Goal: Information Seeking & Learning: Find specific fact

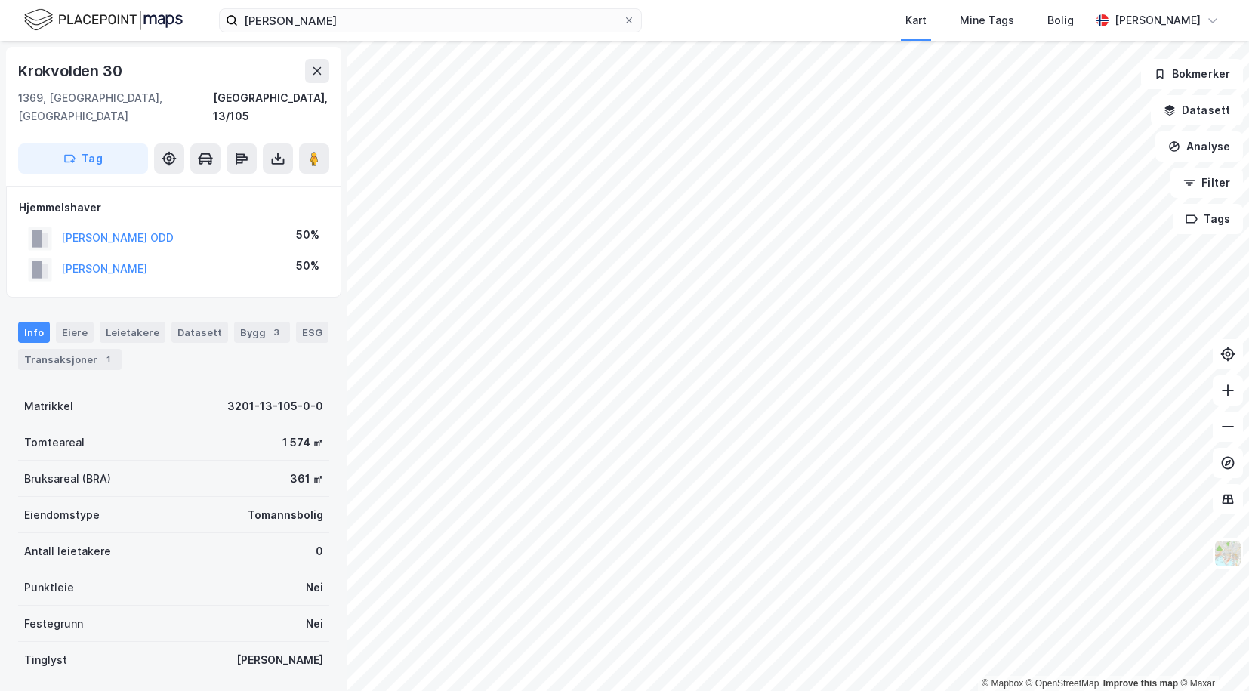
scroll to position [2, 0]
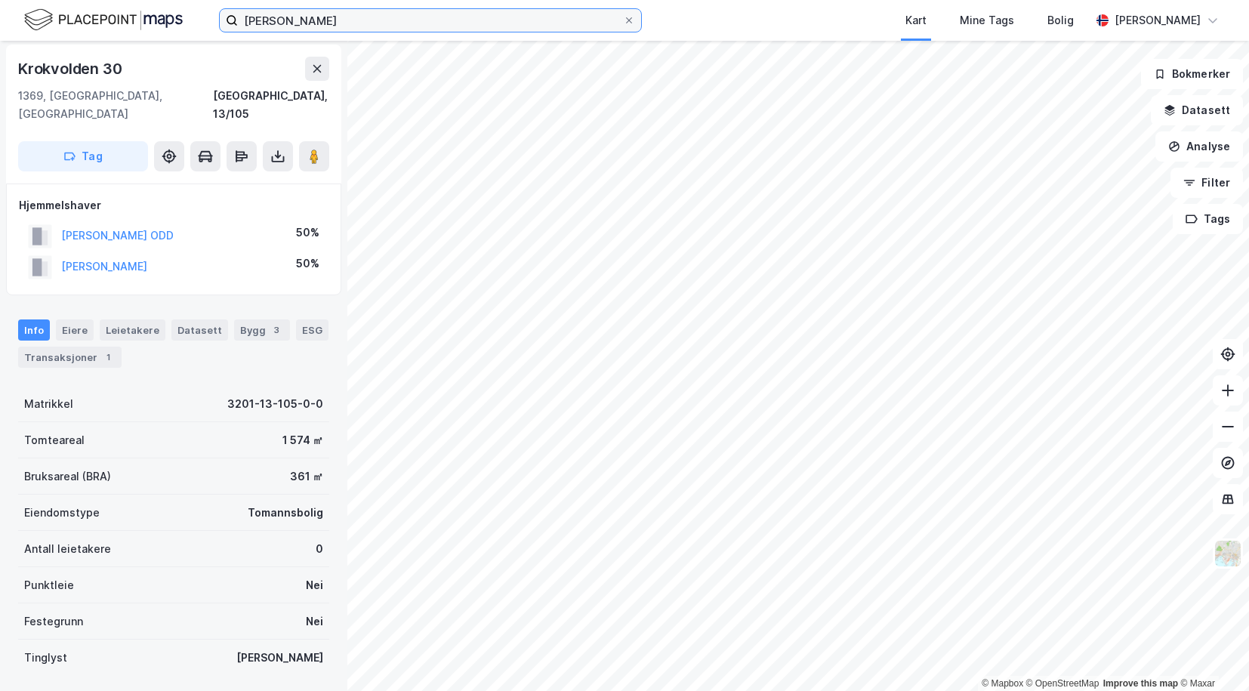
click at [343, 24] on input "[PERSON_NAME]" at bounding box center [430, 20] width 385 height 23
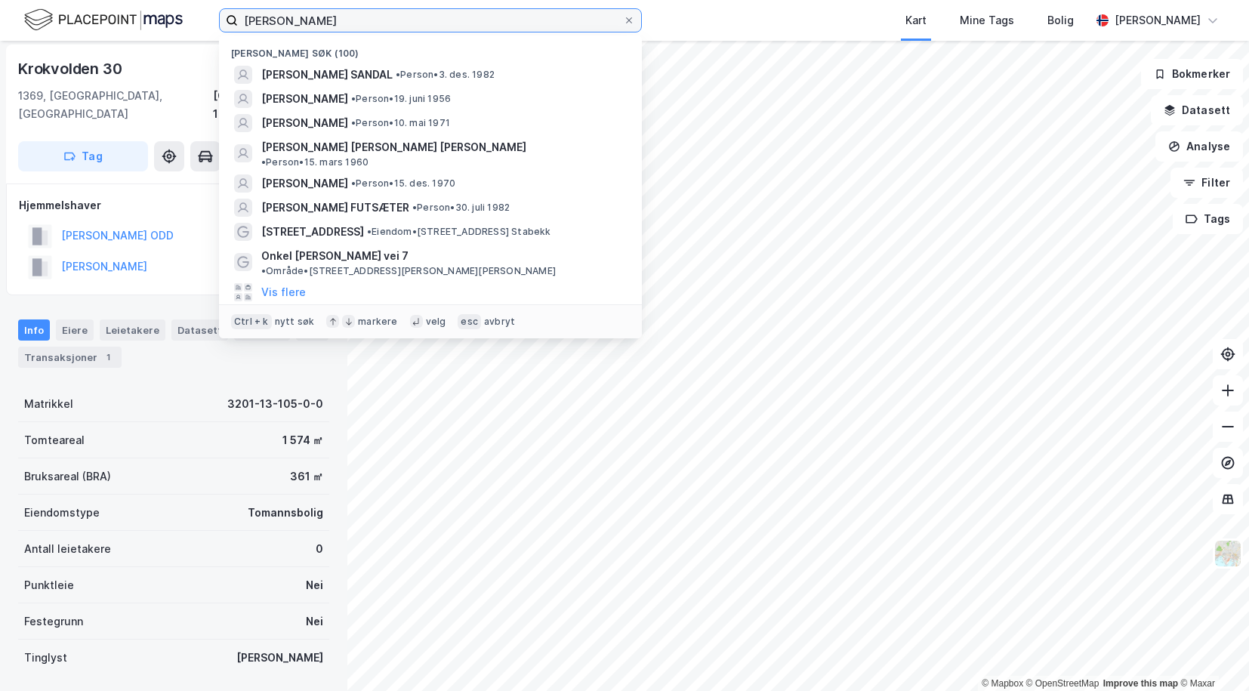
click at [343, 24] on input "[PERSON_NAME]" at bounding box center [430, 20] width 385 height 23
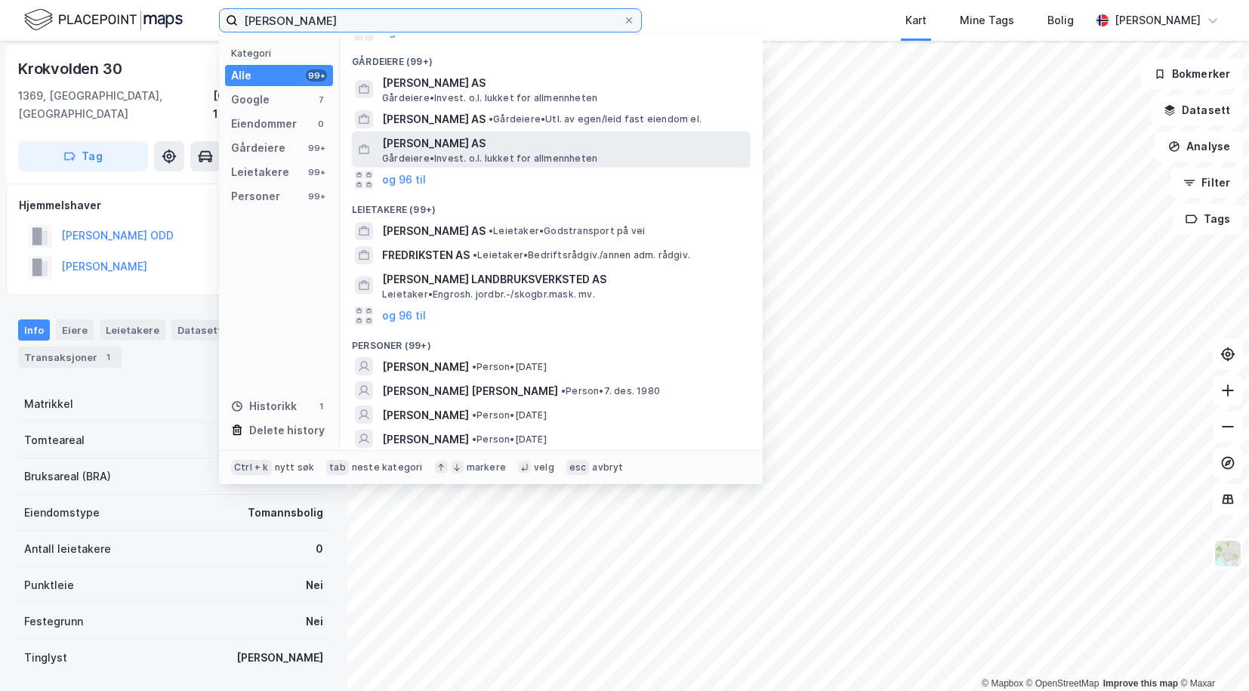
scroll to position [151, 0]
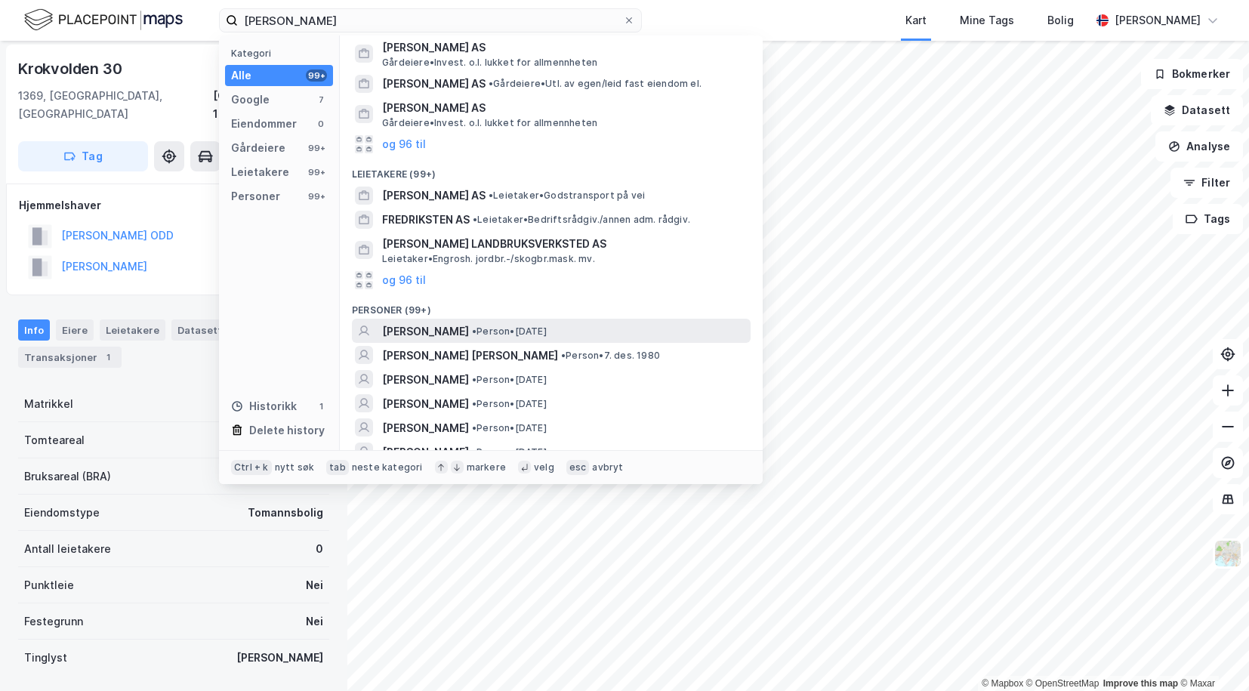
click at [437, 323] on span "[PERSON_NAME]" at bounding box center [425, 331] width 87 height 18
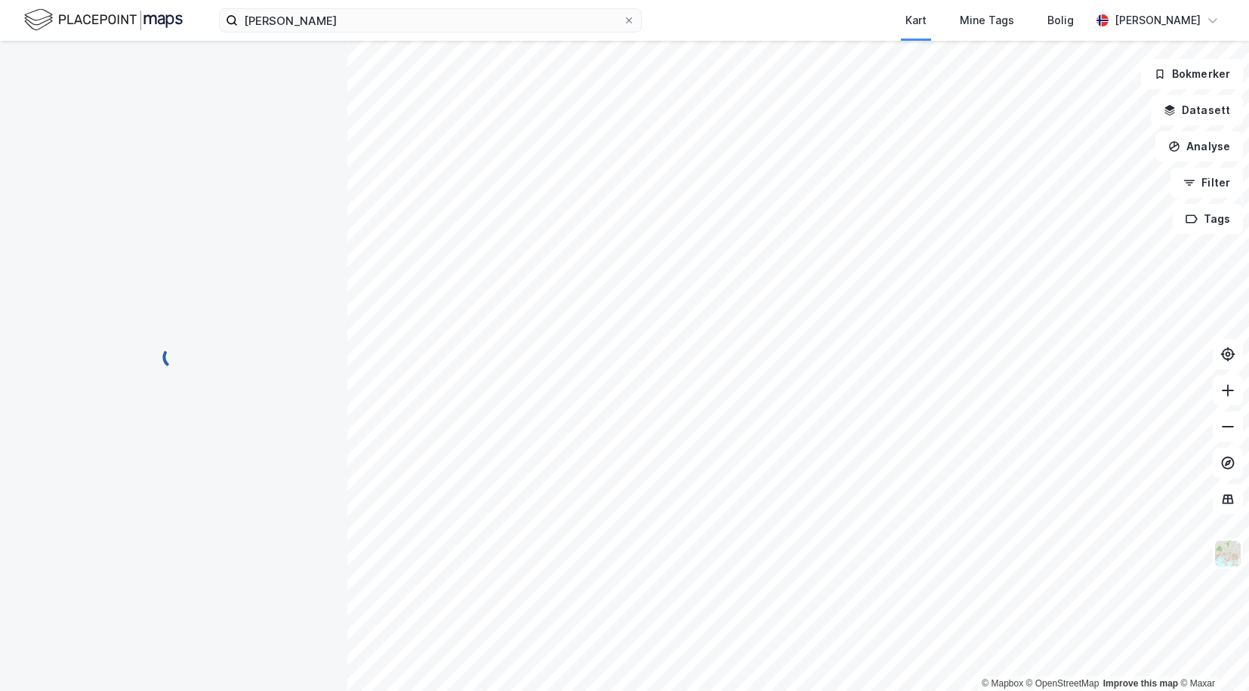
scroll to position [2, 0]
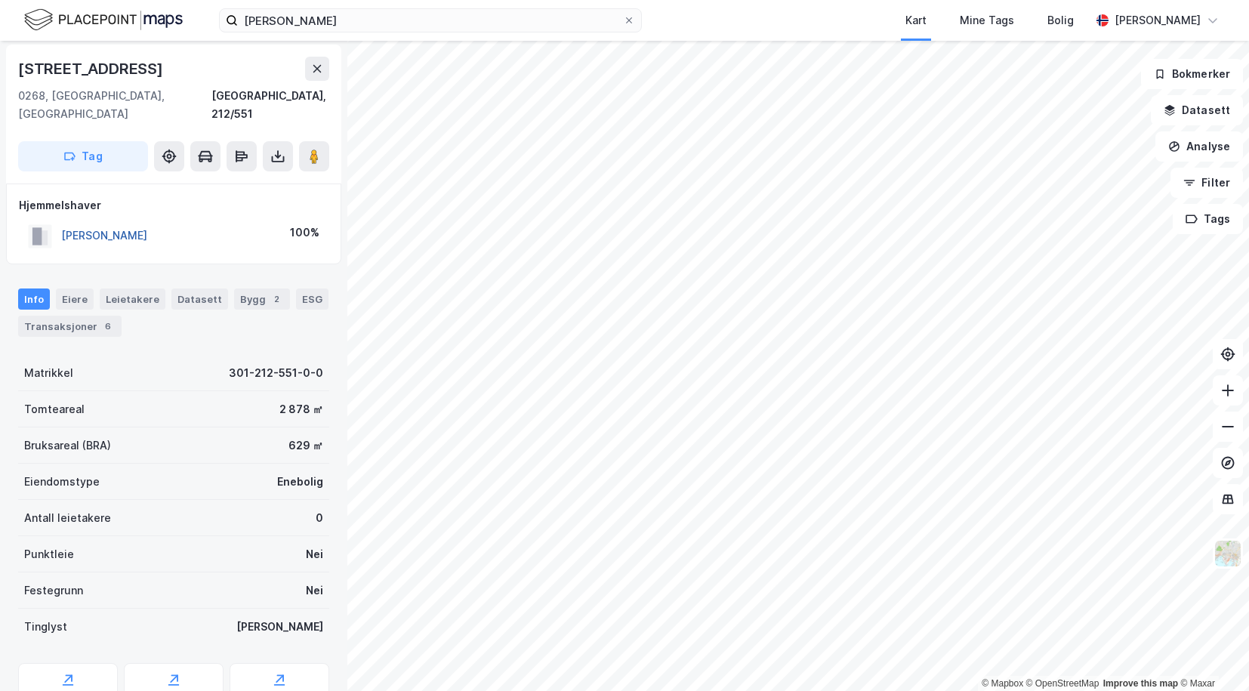
click at [0, 0] on button "[PERSON_NAME]" at bounding box center [0, 0] width 0 height 0
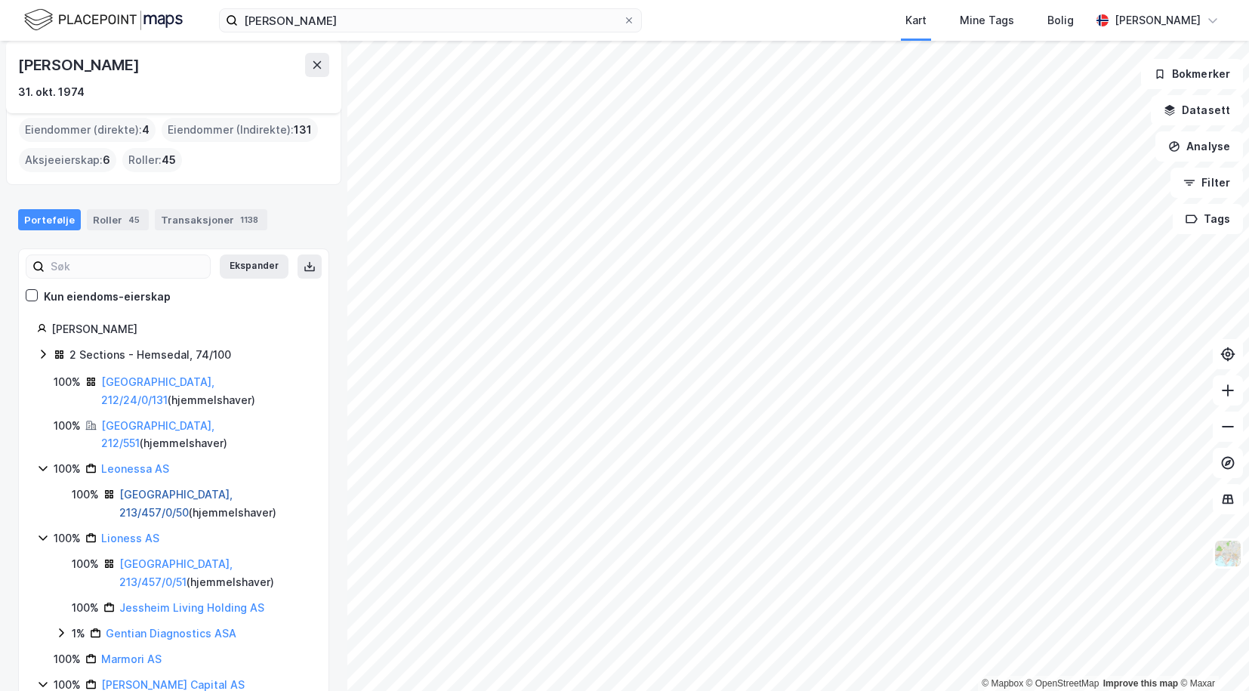
scroll to position [75, 0]
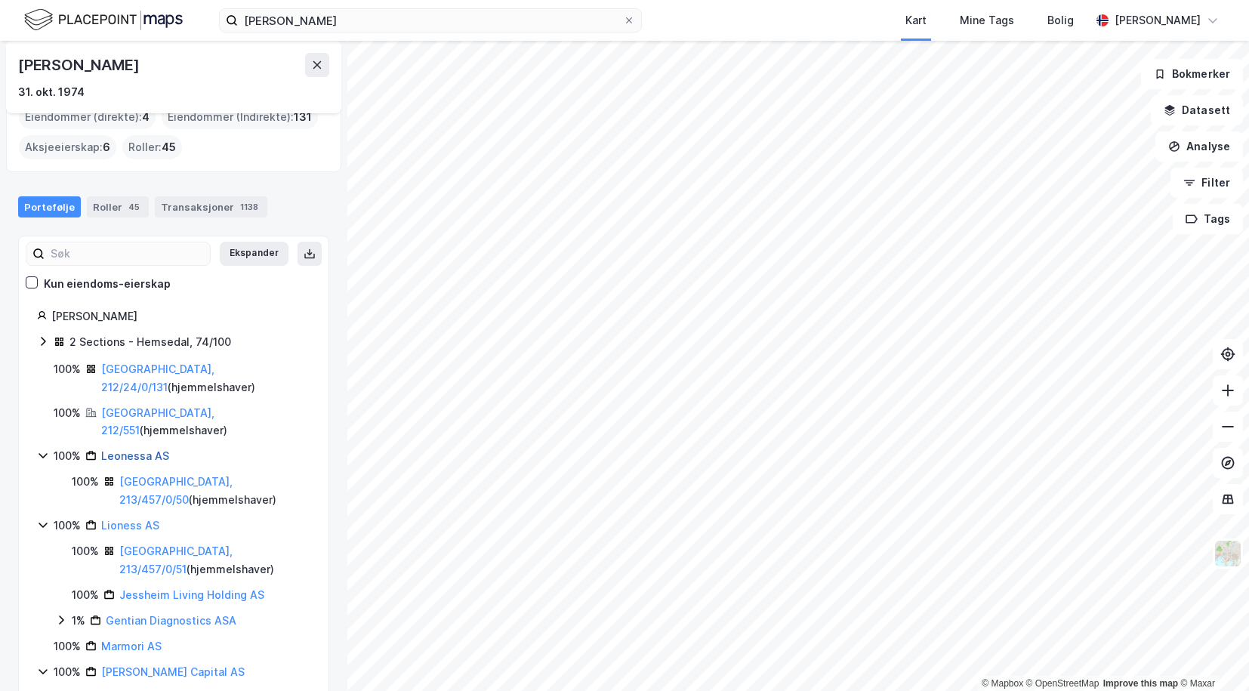
click at [122, 449] on link "Leonessa AS" at bounding box center [135, 455] width 68 height 13
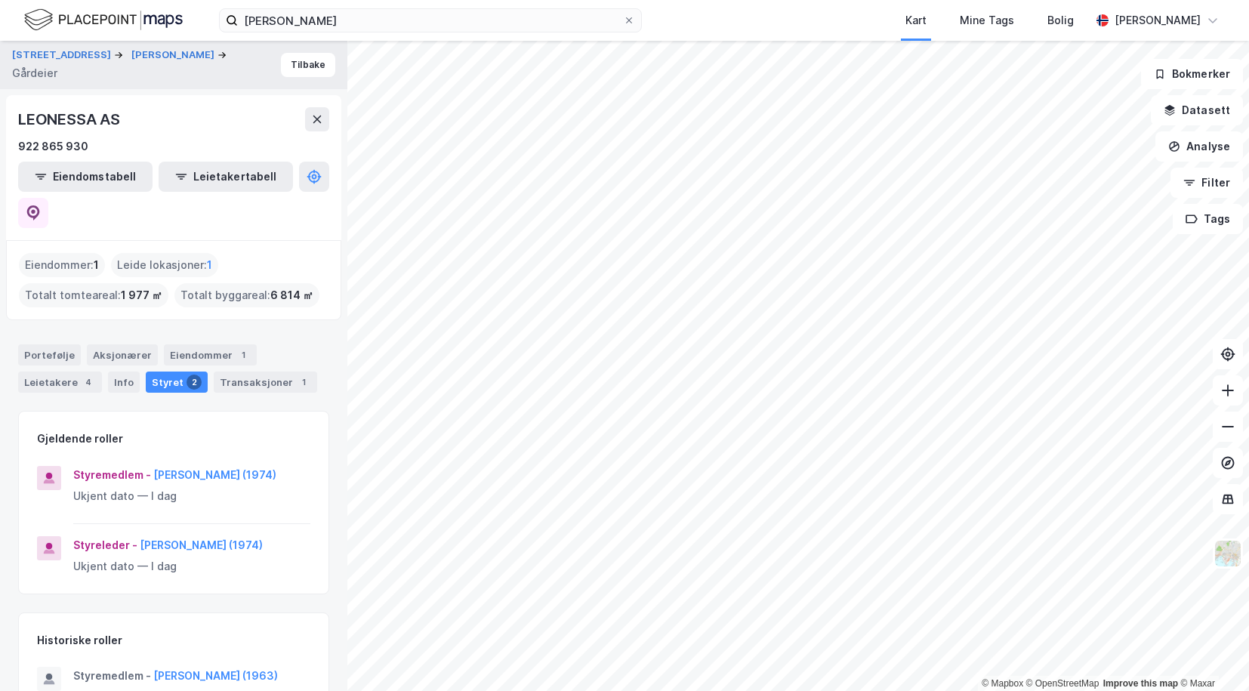
click at [69, 122] on div "LEONESSA AS" at bounding box center [70, 119] width 105 height 24
click at [169, 122] on div "LEONESSA AS" at bounding box center [173, 119] width 311 height 24
click at [365, 26] on input "[PERSON_NAME]" at bounding box center [430, 20] width 385 height 23
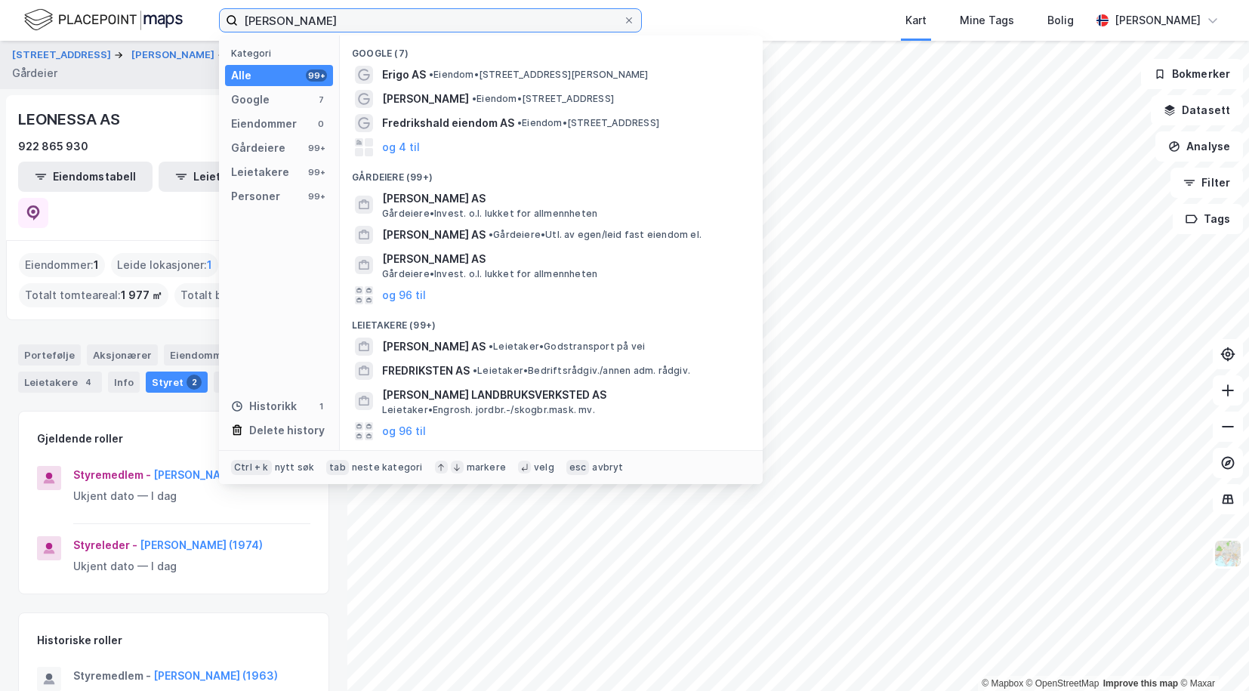
click at [365, 26] on input "[PERSON_NAME]" at bounding box center [430, 20] width 385 height 23
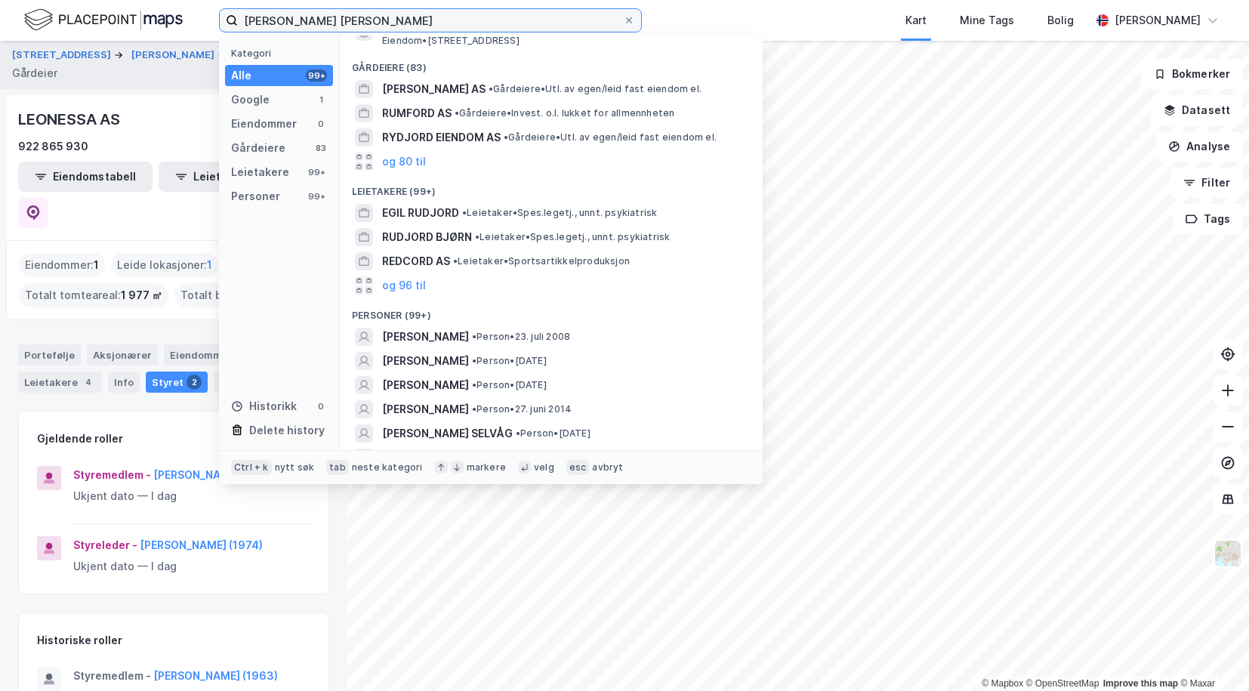
scroll to position [75, 0]
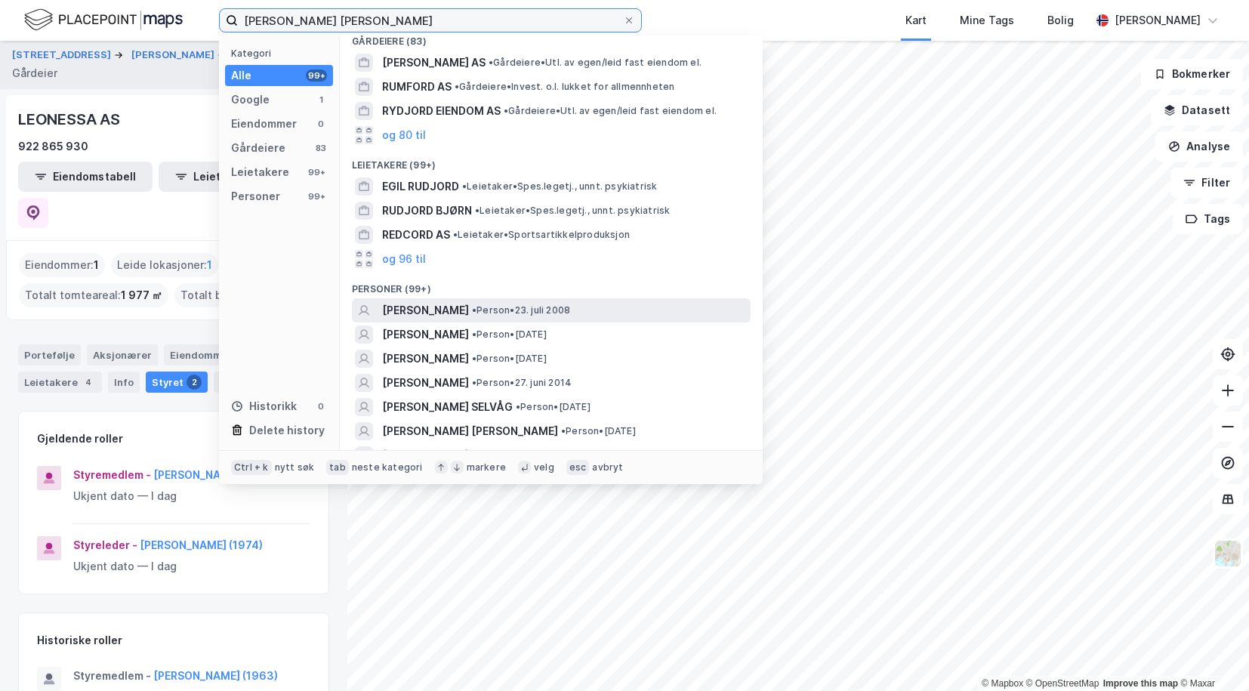
type input "[PERSON_NAME] [PERSON_NAME]"
click at [441, 307] on span "[PERSON_NAME]" at bounding box center [425, 310] width 87 height 18
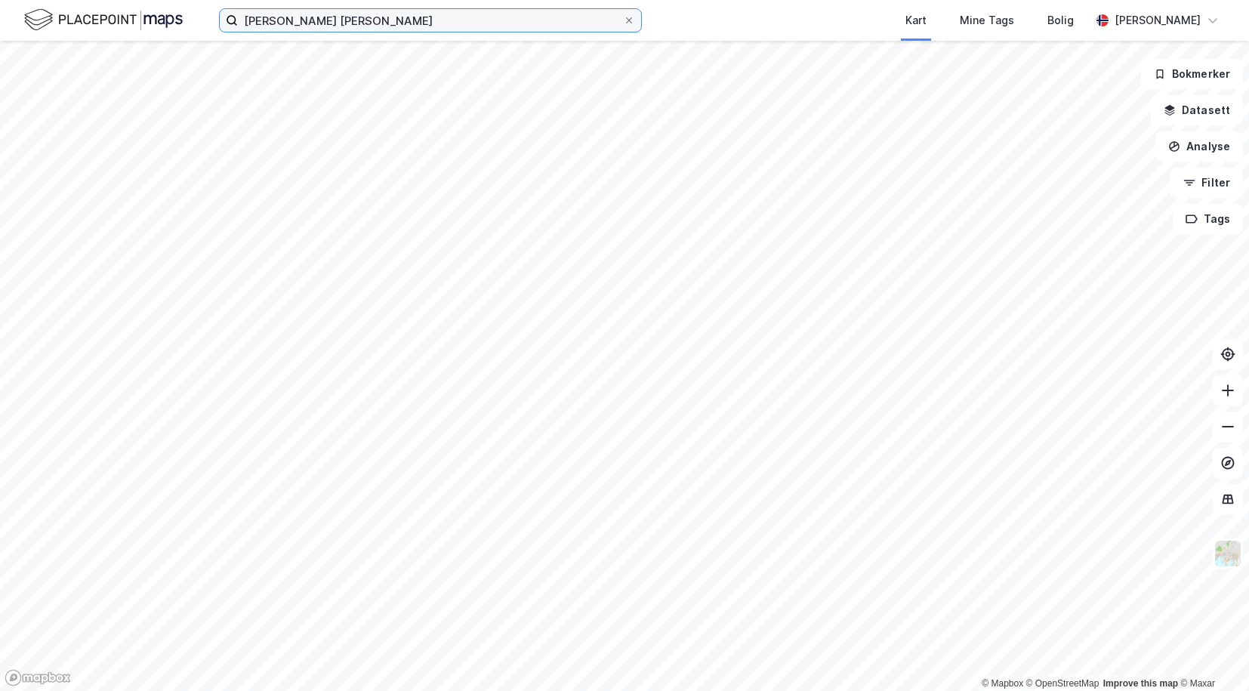
click at [397, 26] on input "[PERSON_NAME] [PERSON_NAME]" at bounding box center [430, 20] width 385 height 23
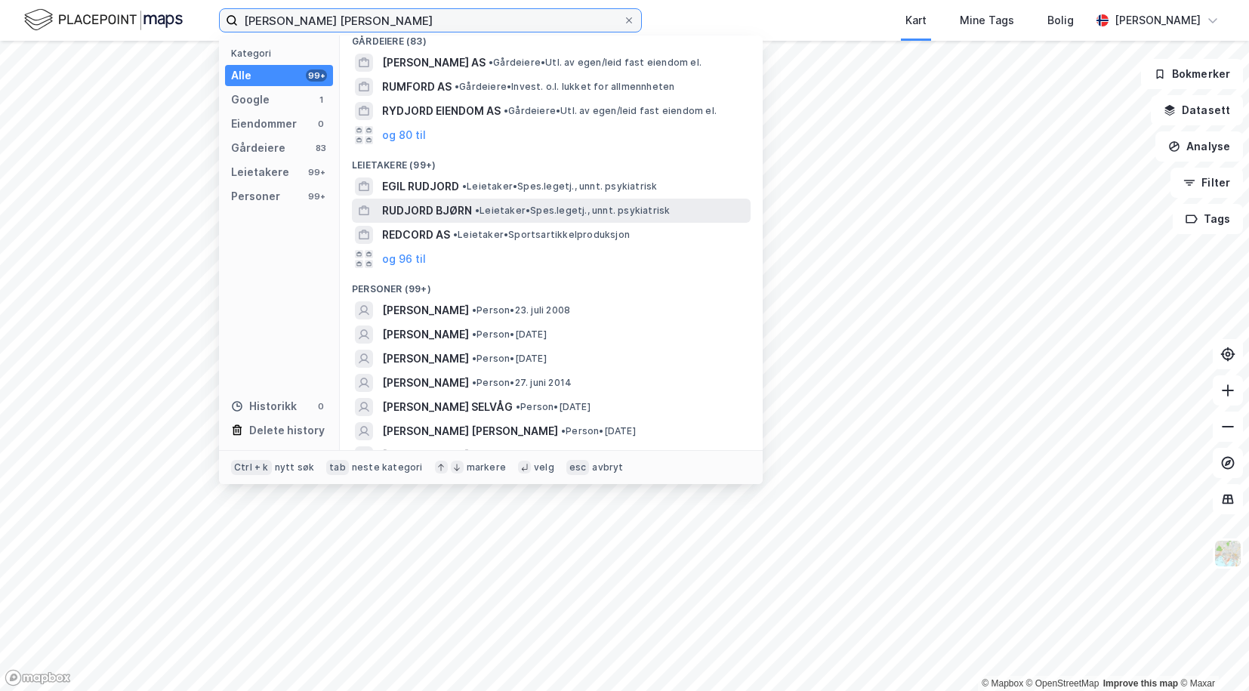
scroll to position [151, 0]
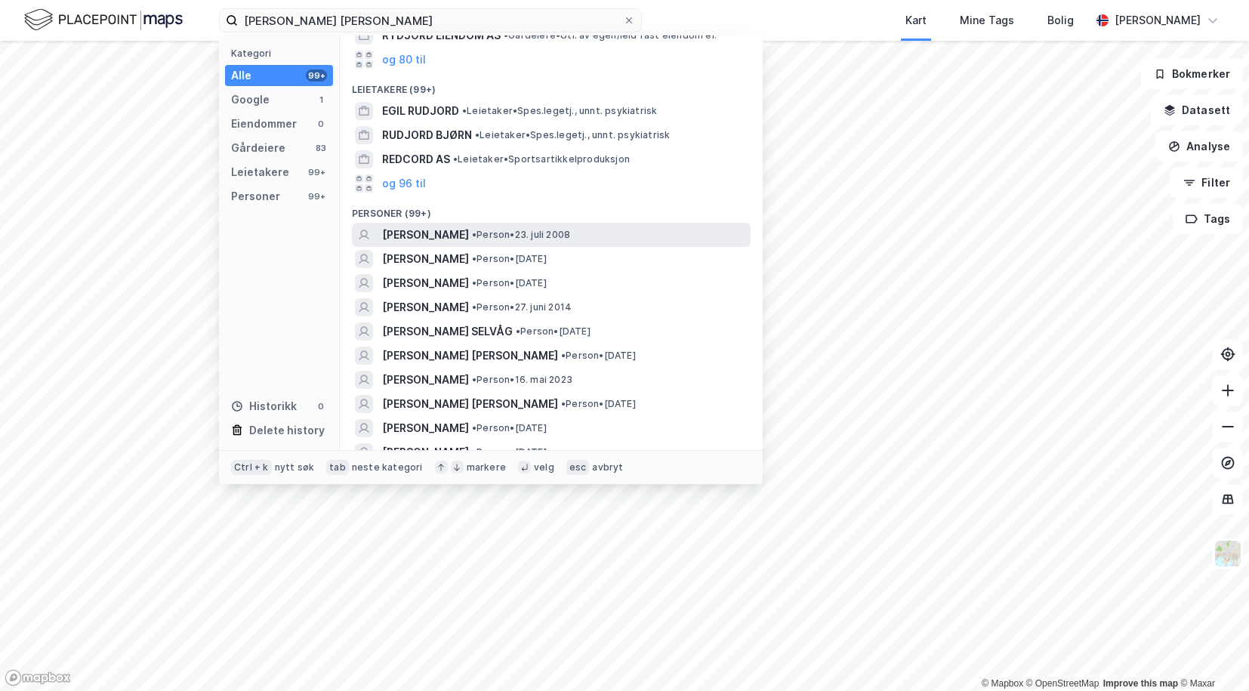
click at [437, 233] on span "[PERSON_NAME]" at bounding box center [425, 235] width 87 height 18
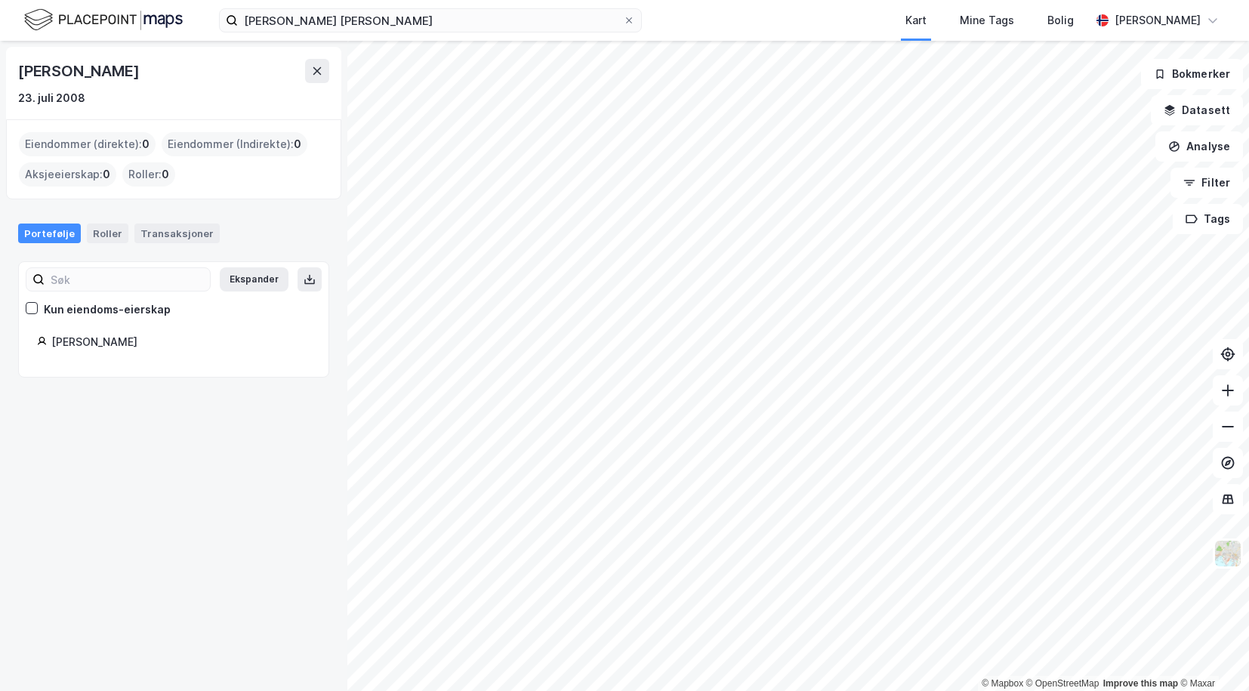
drag, startPoint x: 159, startPoint y: 71, endPoint x: 22, endPoint y: 70, distance: 136.6
click at [22, 70] on div "[PERSON_NAME]" at bounding box center [173, 71] width 311 height 24
copy div "[PERSON_NAME]"
click at [629, 22] on icon at bounding box center [628, 20] width 9 height 9
click at [623, 22] on input "[PERSON_NAME] [PERSON_NAME]" at bounding box center [430, 20] width 385 height 23
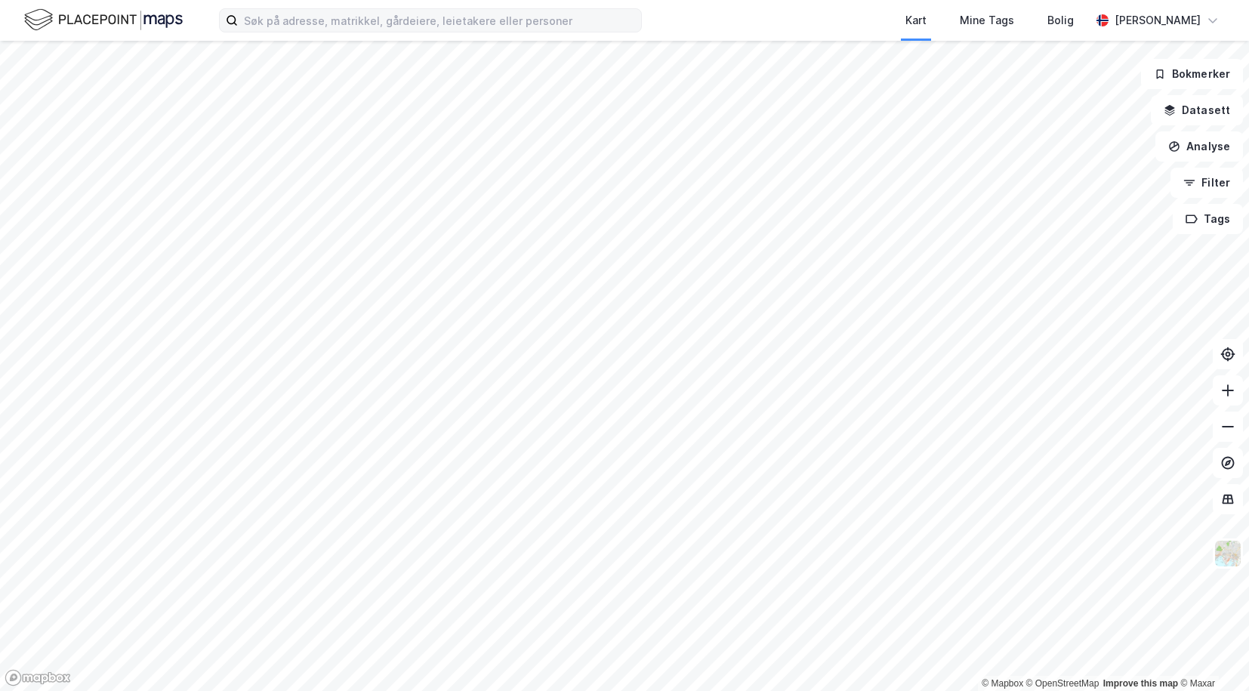
click at [1248, 376] on html "Kart Mine Tags [PERSON_NAME] Pål Sandal © Mapbox © OpenStreetMap Improve this m…" at bounding box center [624, 345] width 1249 height 691
